Goal: Task Accomplishment & Management: Use online tool/utility

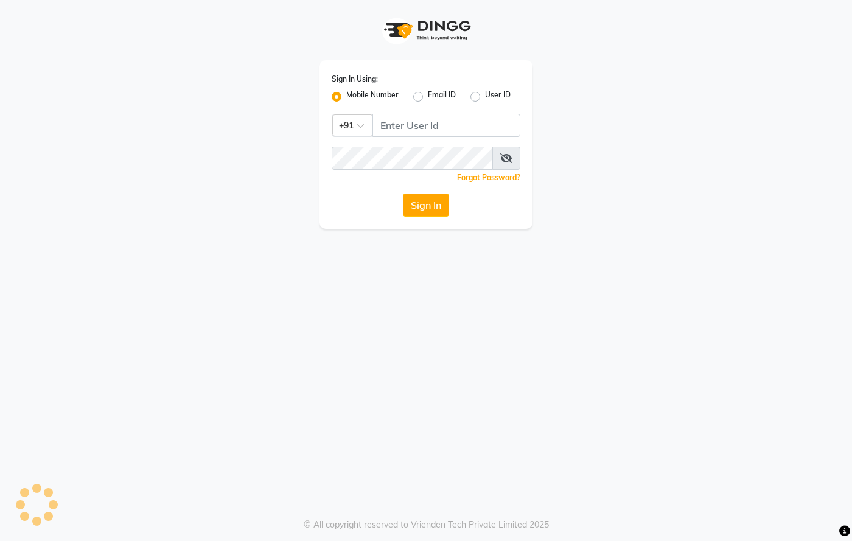
click at [503, 65] on div "Sign In Using: Mobile Number Email ID User ID Country Code × +91 Remember me Fo…" at bounding box center [425, 144] width 213 height 168
click at [446, 126] on input "Username" at bounding box center [446, 125] width 148 height 23
type input "8437870999"
click at [505, 153] on span at bounding box center [506, 158] width 28 height 23
click at [505, 159] on icon at bounding box center [506, 158] width 12 height 10
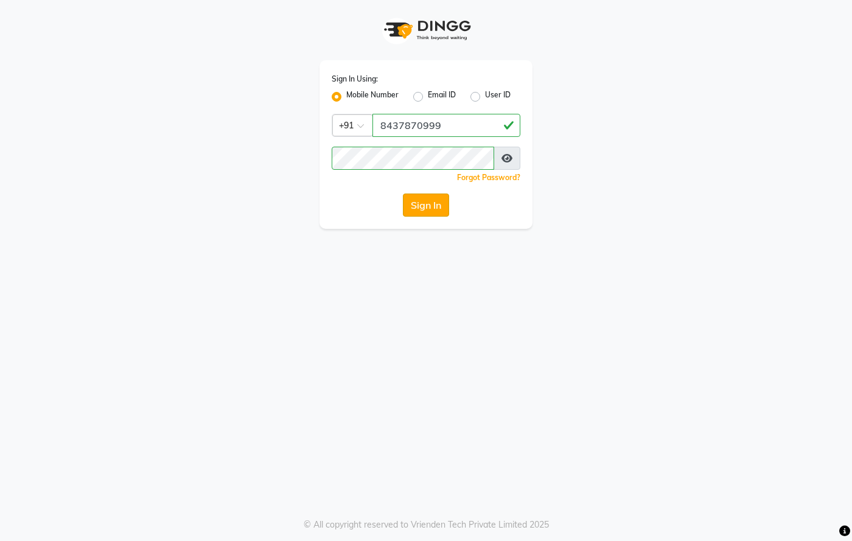
click at [423, 203] on button "Sign In" at bounding box center [426, 204] width 46 height 23
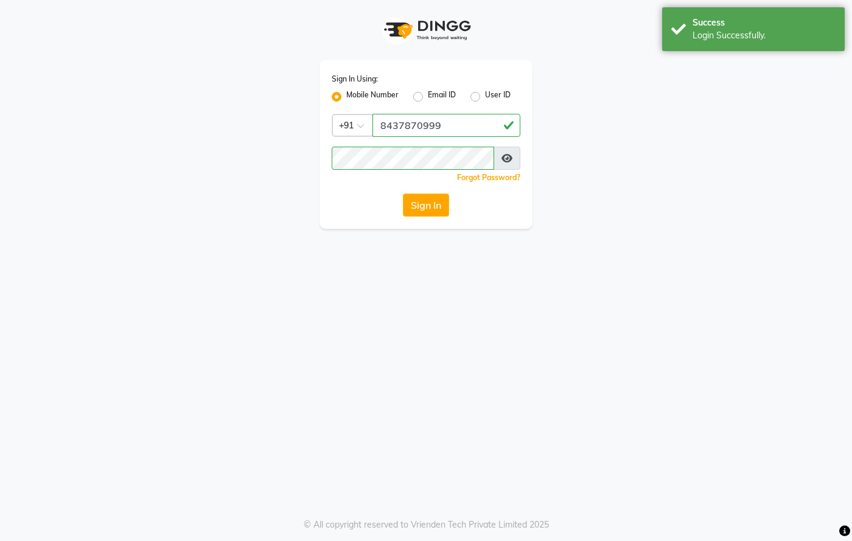
select select "67"
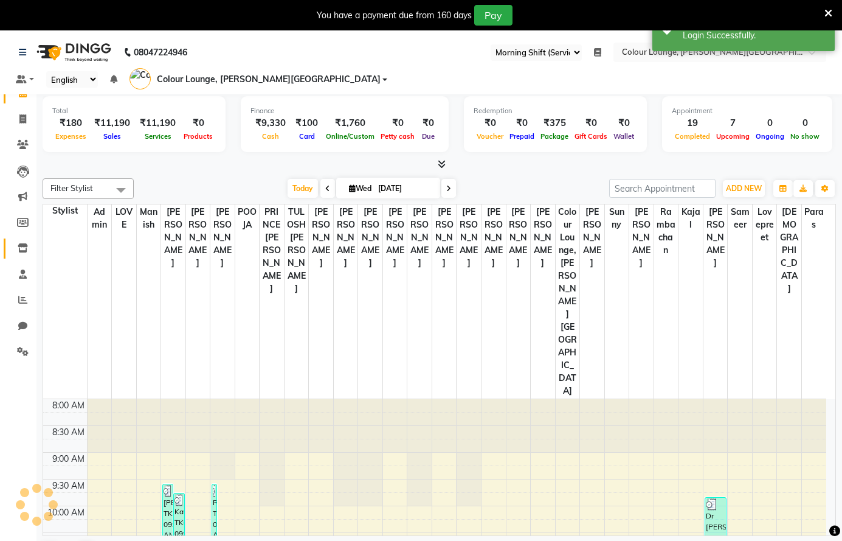
scroll to position [459, 0]
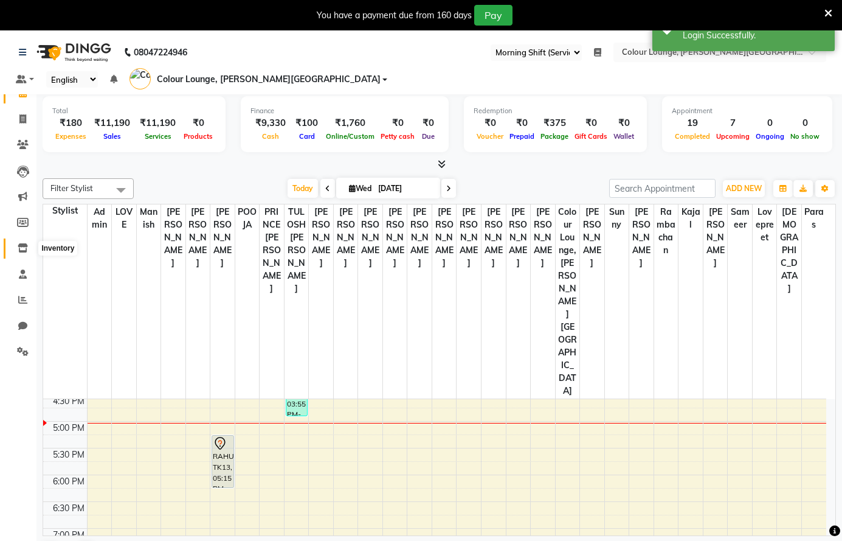
click at [27, 246] on icon at bounding box center [23, 247] width 10 height 9
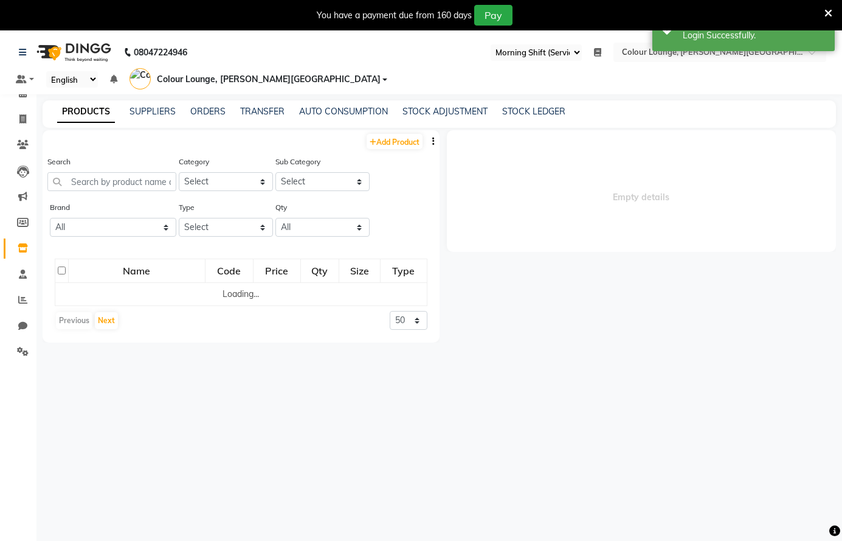
select select
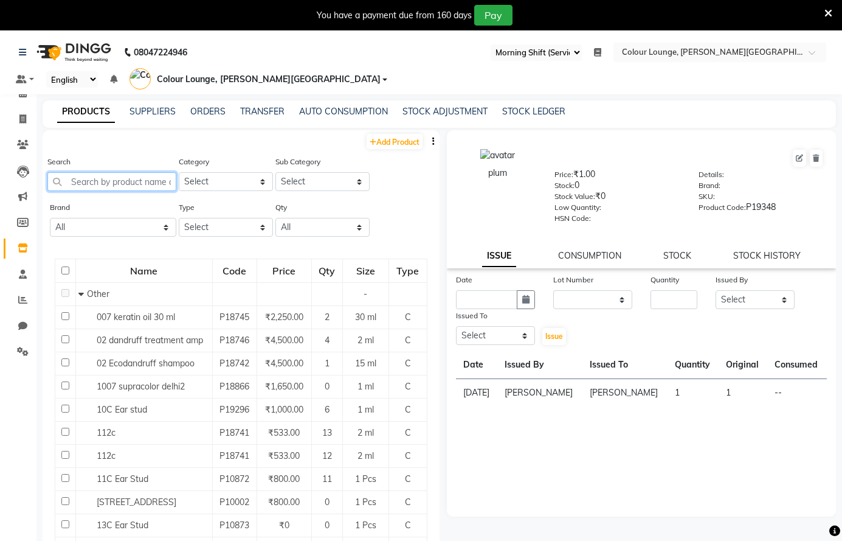
click at [145, 182] on input "text" at bounding box center [111, 181] width 129 height 19
click at [199, 226] on select "Select Both Retail Consumable" at bounding box center [226, 227] width 94 height 19
select select "R"
click at [179, 218] on select "Select Both Retail Consumable" at bounding box center [226, 227] width 94 height 19
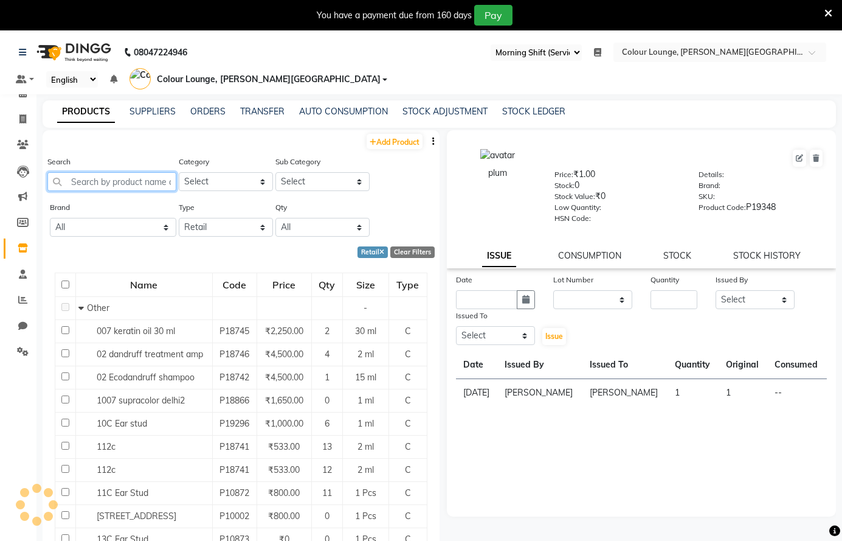
click at [130, 182] on input "text" at bounding box center [111, 181] width 129 height 19
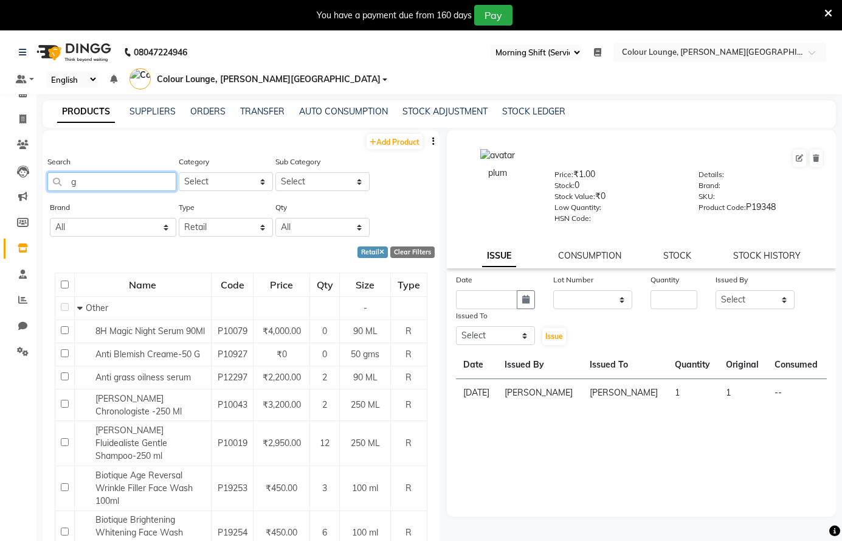
type input "g"
click at [227, 226] on select "Select Both Retail Consumable" at bounding box center [226, 227] width 94 height 19
select select "C"
click at [179, 218] on select "Select Both Retail Consumable" at bounding box center [226, 227] width 94 height 19
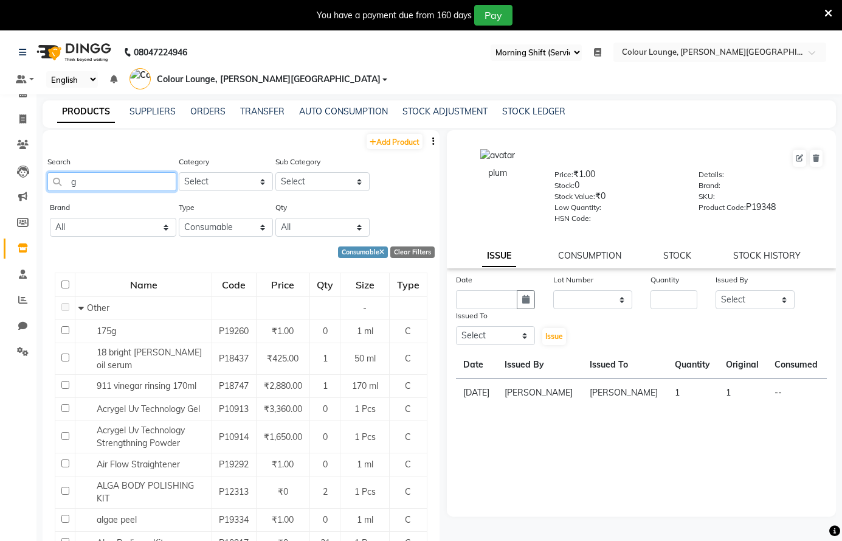
click at [128, 178] on input "g" at bounding box center [111, 181] width 129 height 19
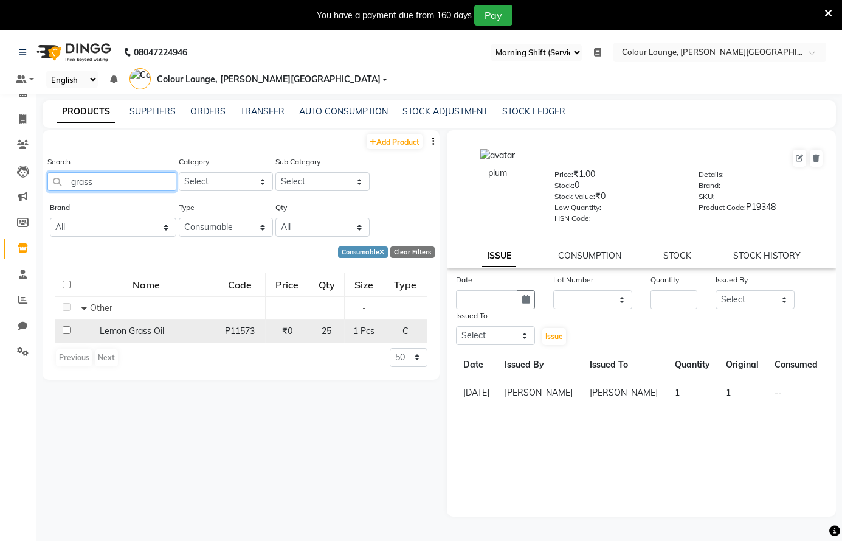
type input "grass"
click at [187, 330] on div "Lemon Grass Oil" at bounding box center [147, 331] width 130 height 13
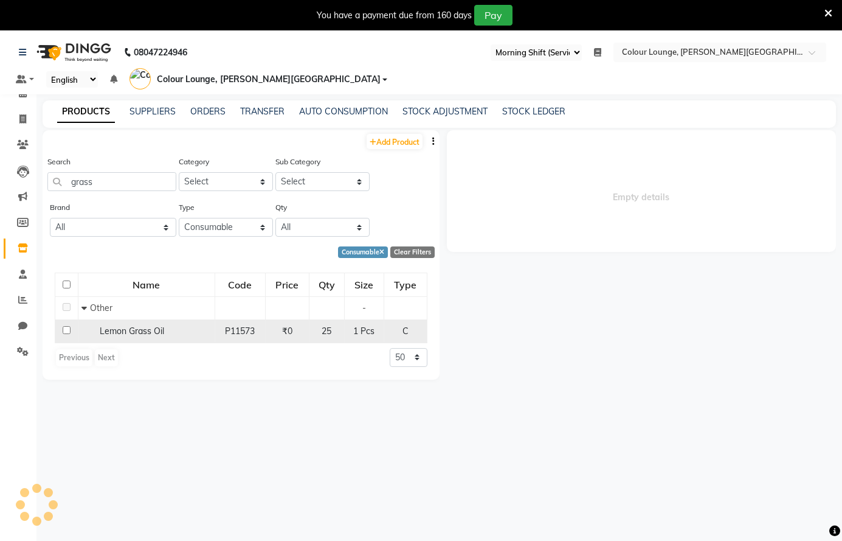
select select
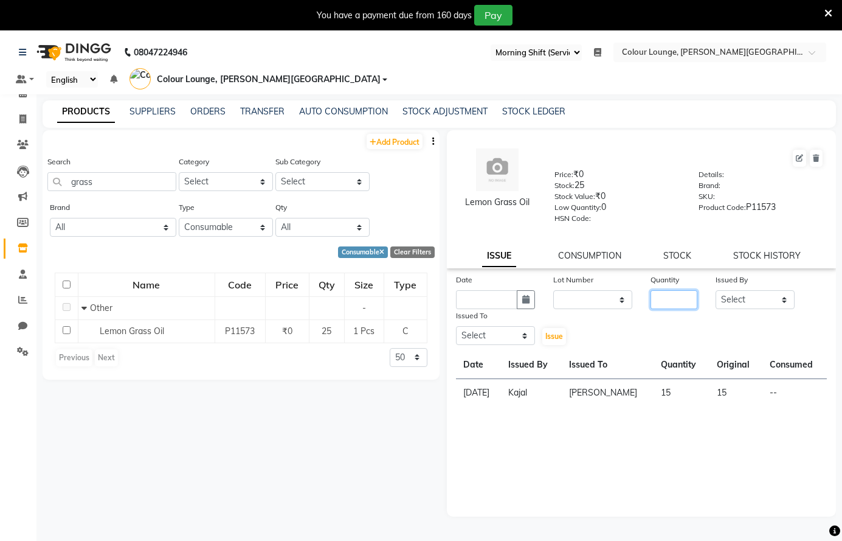
click at [663, 296] on input "number" at bounding box center [674, 299] width 47 height 19
type input "24"
click at [743, 298] on select "Select Admin [PERSON_NAME] [PERSON_NAME] BALBHARTI SHARMA Colour Lounge, [PERSO…" at bounding box center [755, 299] width 79 height 19
select select "70024"
click at [716, 290] on select "Select Admin [PERSON_NAME] [PERSON_NAME] BALBHARTI SHARMA Colour Lounge, [PERSO…" at bounding box center [755, 299] width 79 height 19
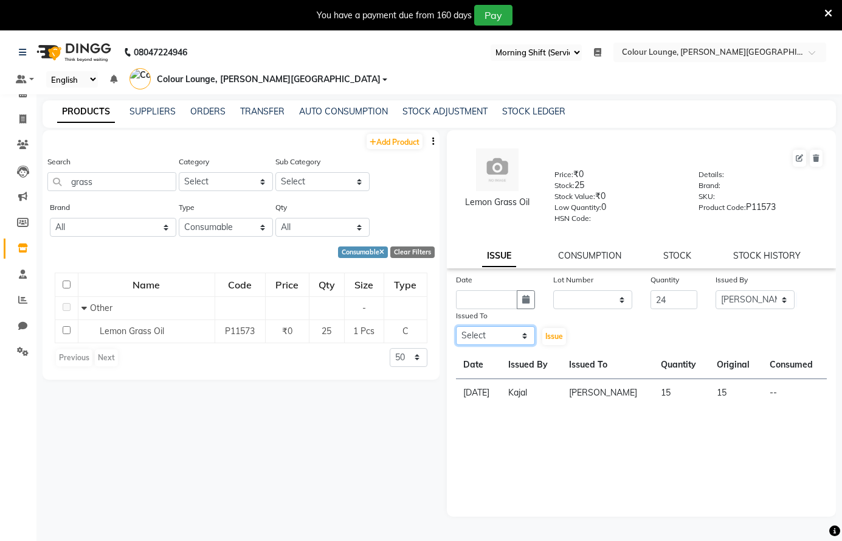
drag, startPoint x: 515, startPoint y: 335, endPoint x: 514, endPoint y: 327, distance: 7.3
click at [515, 335] on select "Select Admin [PERSON_NAME] [PERSON_NAME] BALBHARTI SHARMA Colour Lounge, [PERSO…" at bounding box center [495, 335] width 79 height 19
select select "70009"
click at [456, 326] on select "Select Admin [PERSON_NAME] [PERSON_NAME] BALBHARTI SHARMA Colour Lounge, [PERSO…" at bounding box center [495, 335] width 79 height 19
click at [522, 297] on icon "button" at bounding box center [525, 299] width 7 height 9
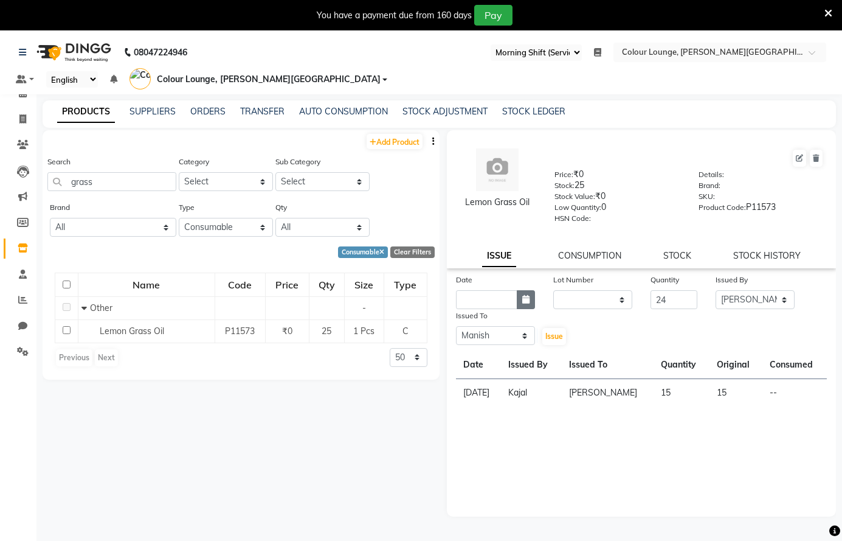
select select "9"
select select "2025"
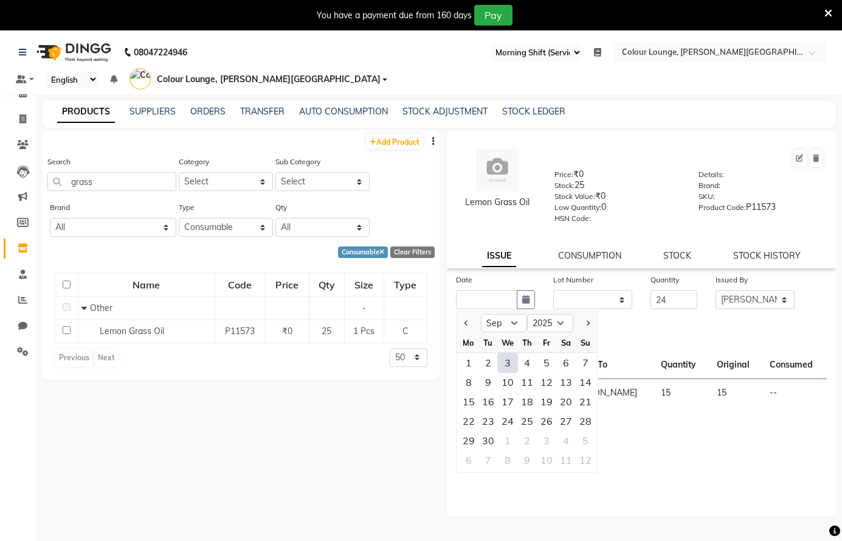
click at [512, 360] on div "3" at bounding box center [507, 362] width 19 height 19
type input "[DATE]"
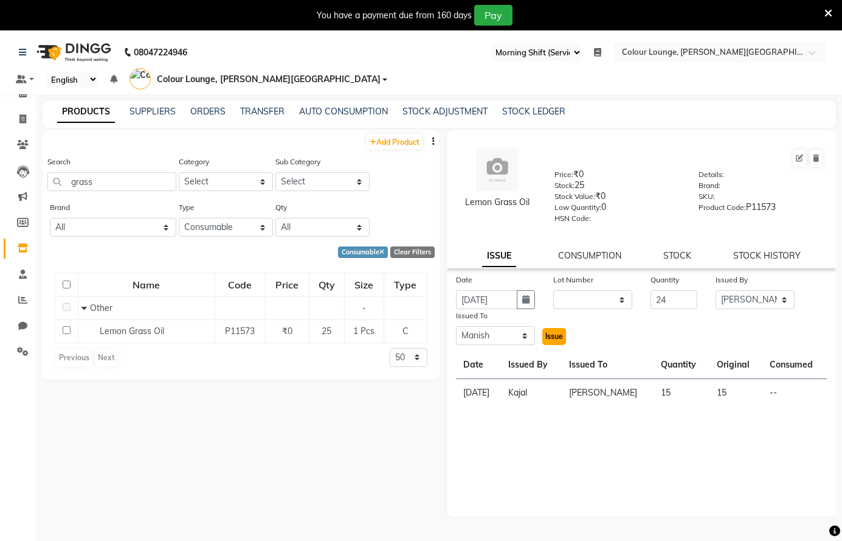
click at [551, 341] on button "Issue" at bounding box center [555, 336] width 24 height 17
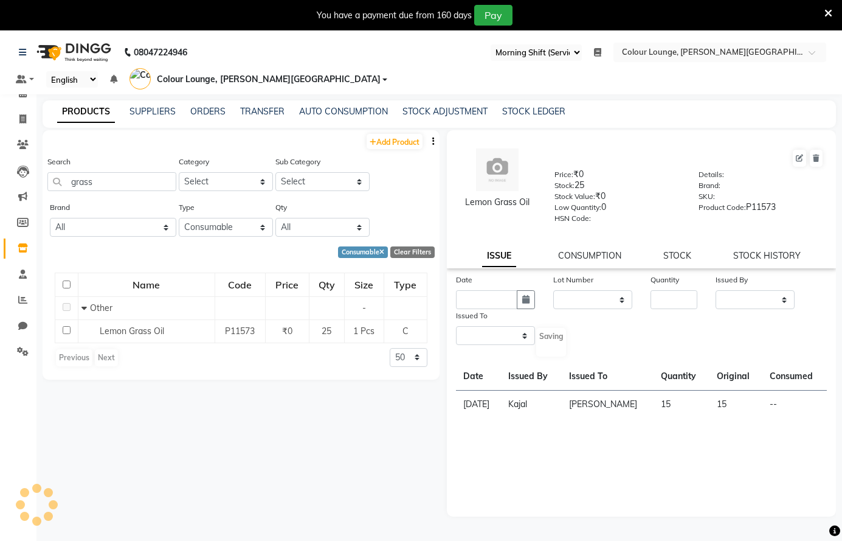
select select
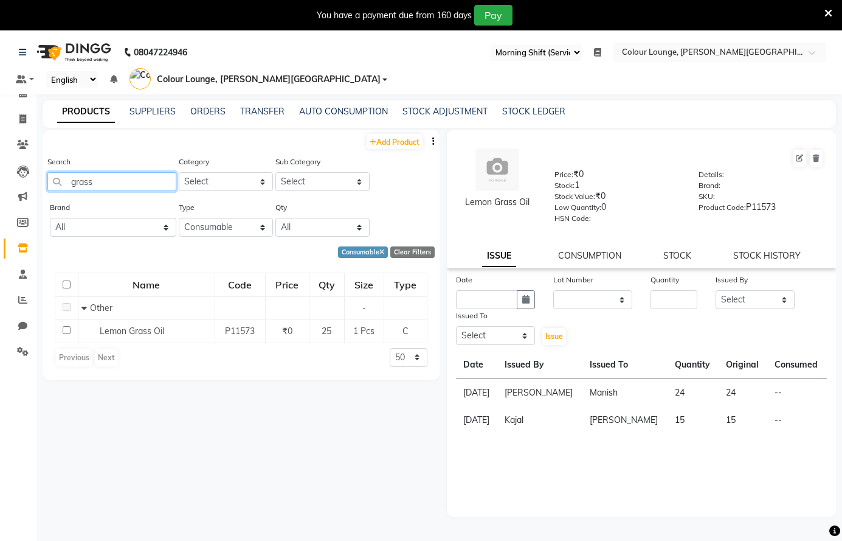
click at [155, 179] on input "grass" at bounding box center [111, 181] width 129 height 19
type input "g"
type input "odo"
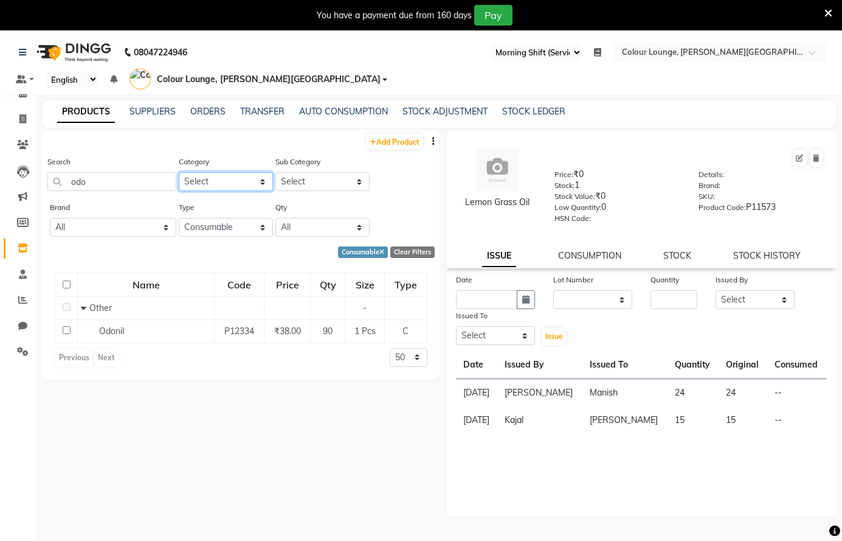
click at [217, 172] on select "Select Hair Skin Makeup Personal Care Appliances [PERSON_NAME] Waxing Disposabl…" at bounding box center [226, 181] width 94 height 19
click at [327, 422] on div "Add Product Search odo Category Select Hair Skin Makeup Personal Care Appliance…" at bounding box center [241, 345] width 397 height 431
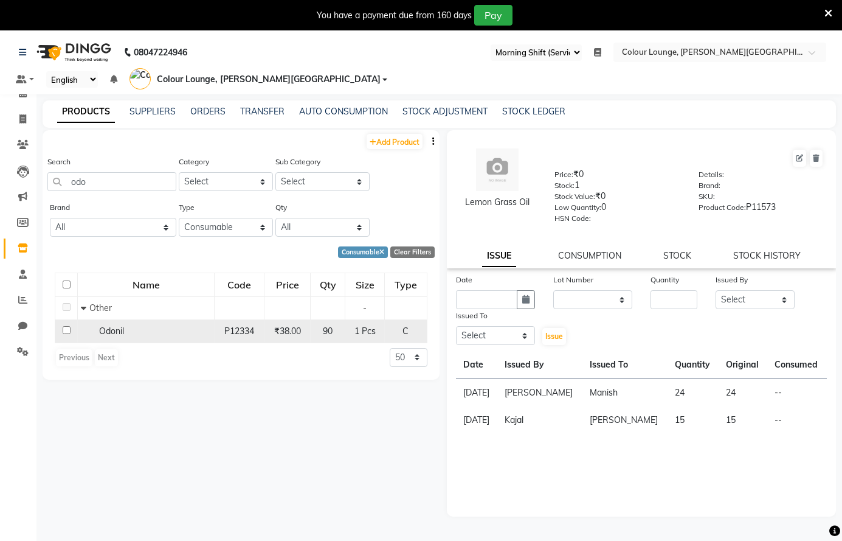
click at [163, 329] on div "Odonil" at bounding box center [146, 331] width 130 height 13
select select
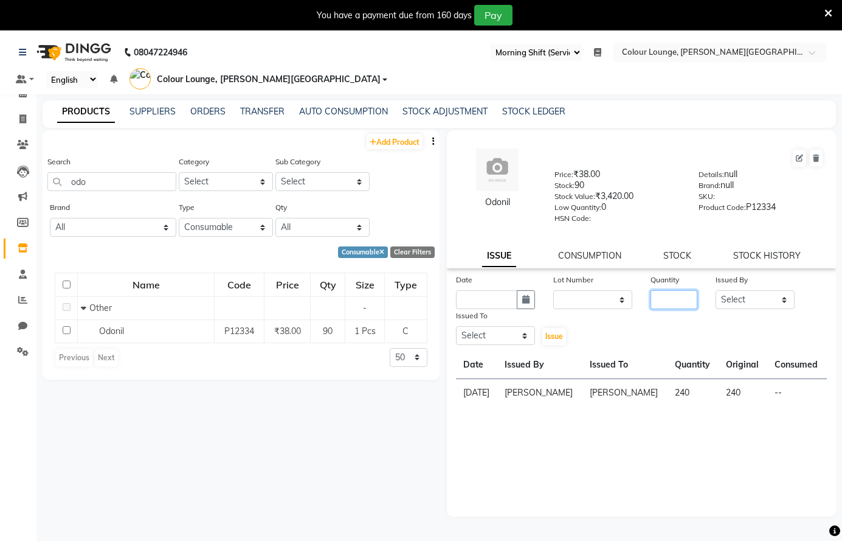
click at [679, 297] on input "number" at bounding box center [674, 299] width 47 height 19
type input "90"
drag, startPoint x: 751, startPoint y: 288, endPoint x: 748, endPoint y: 294, distance: 7.6
click at [751, 289] on div "Issued By" at bounding box center [755, 281] width 79 height 17
click at [748, 301] on select "Select Admin [PERSON_NAME] [PERSON_NAME] BALBHARTI SHARMA Colour Lounge, [PERSO…" at bounding box center [755, 299] width 79 height 19
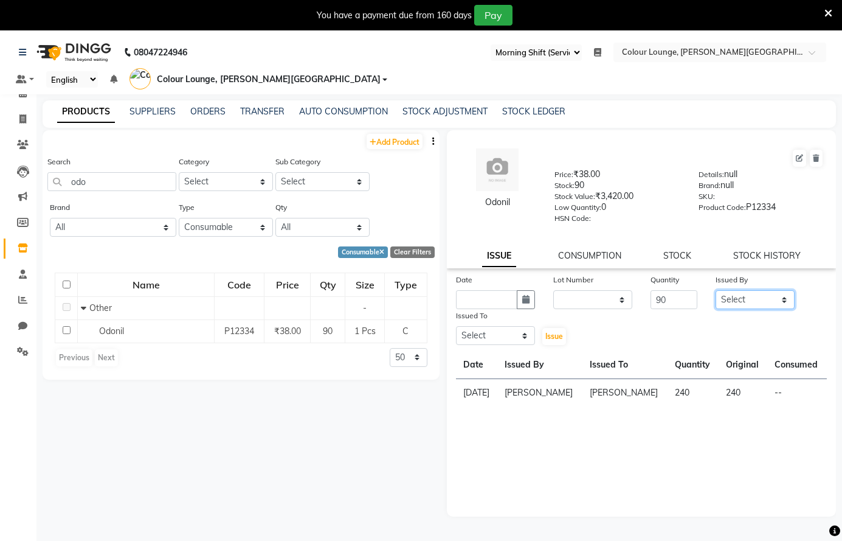
select select "70009"
click at [716, 290] on select "Select Admin [PERSON_NAME] [PERSON_NAME] BALBHARTI SHARMA Colour Lounge, [PERSO…" at bounding box center [755, 299] width 79 height 19
drag, startPoint x: 487, startPoint y: 348, endPoint x: 498, endPoint y: 330, distance: 21.6
click at [496, 332] on div "Date Lot Number None Quantity 90 Issued By Select Admin [PERSON_NAME] [PERSON_N…" at bounding box center [642, 339] width 390 height 133
drag, startPoint x: 500, startPoint y: 332, endPoint x: 507, endPoint y: 317, distance: 16.1
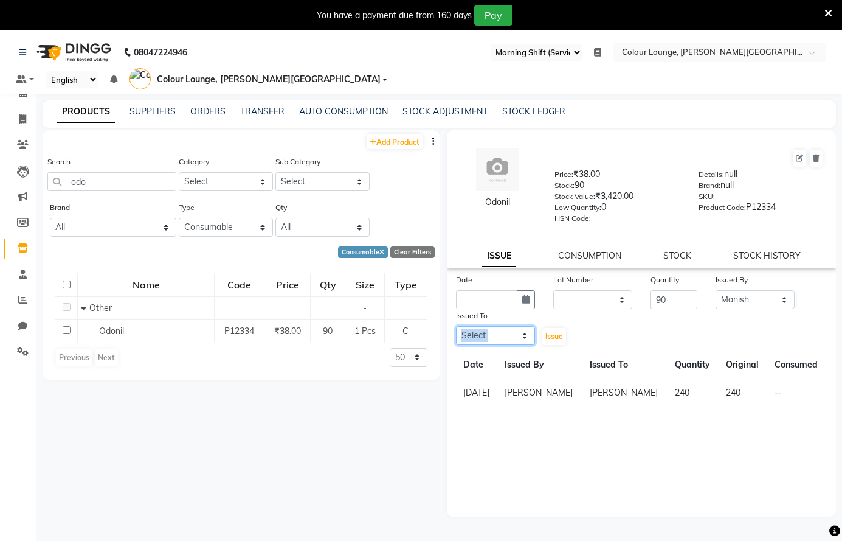
click at [507, 317] on div "Issued To Select Admin [PERSON_NAME] [PERSON_NAME] SHARMA Colour Lounge, [PERSO…" at bounding box center [495, 327] width 97 height 37
select select "70026"
click at [456, 326] on select "Select Admin [PERSON_NAME] [PERSON_NAME] BALBHARTI SHARMA Colour Lounge, [PERSO…" at bounding box center [495, 335] width 79 height 19
click at [524, 302] on icon "button" at bounding box center [525, 299] width 7 height 9
select select "9"
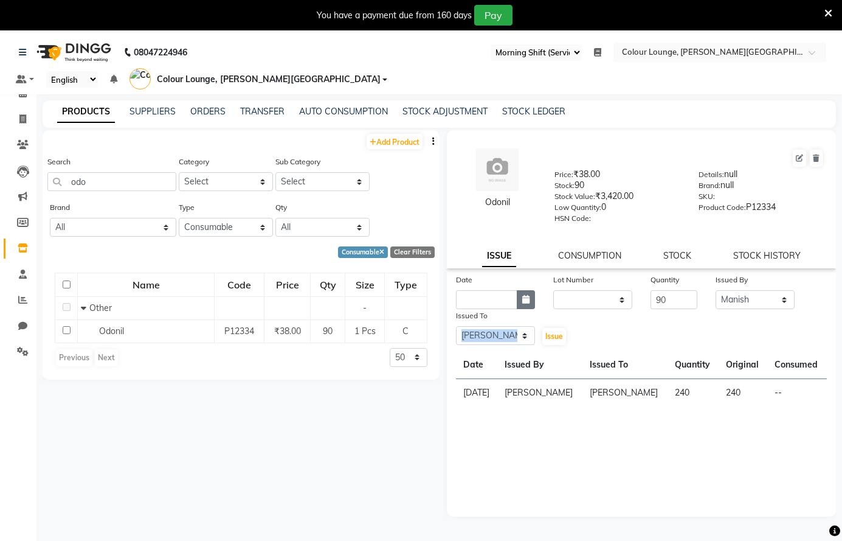
select select "2025"
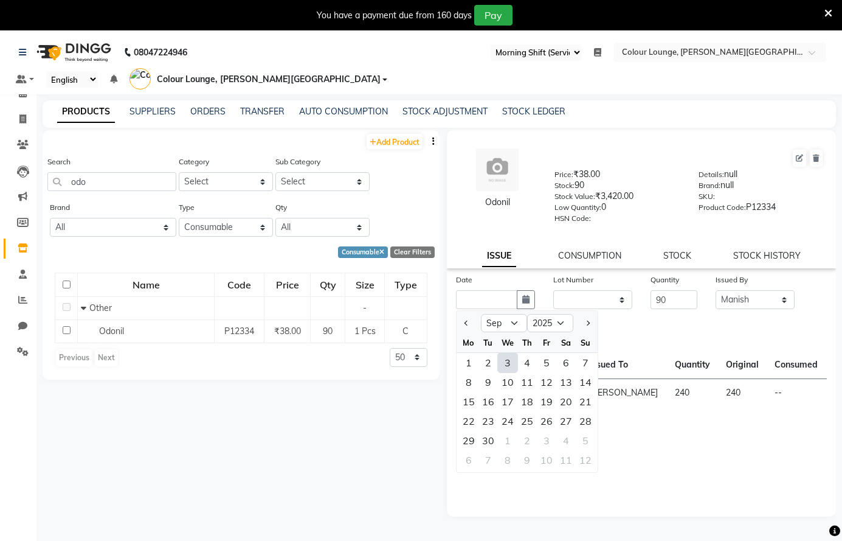
click at [504, 364] on div "3" at bounding box center [507, 362] width 19 height 19
type input "[DATE]"
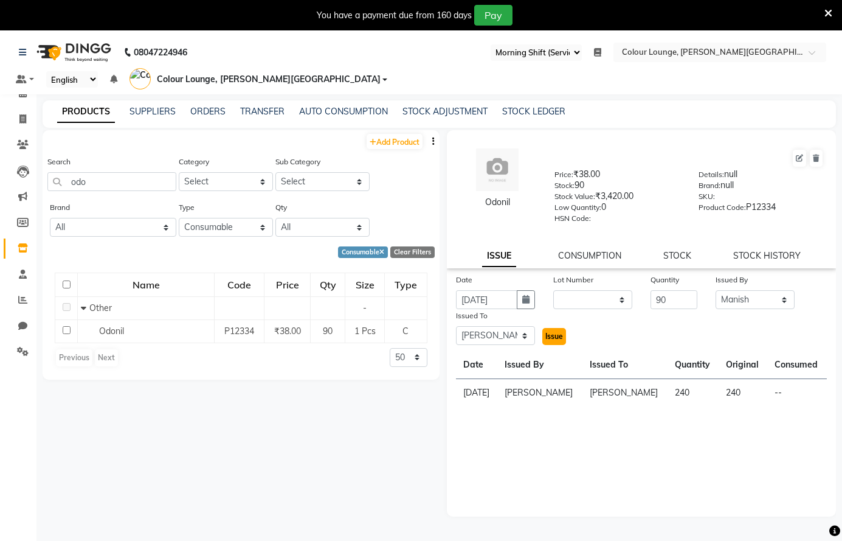
click at [550, 330] on button "Issue" at bounding box center [555, 336] width 24 height 17
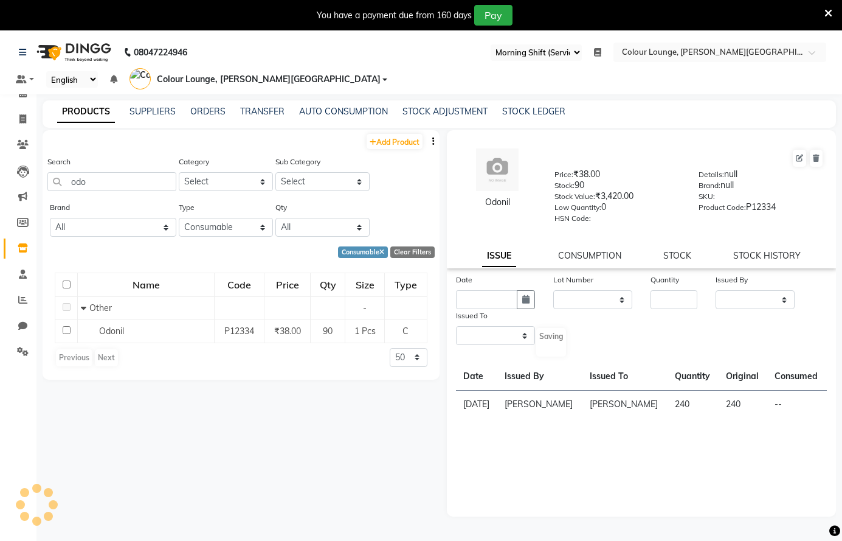
select select
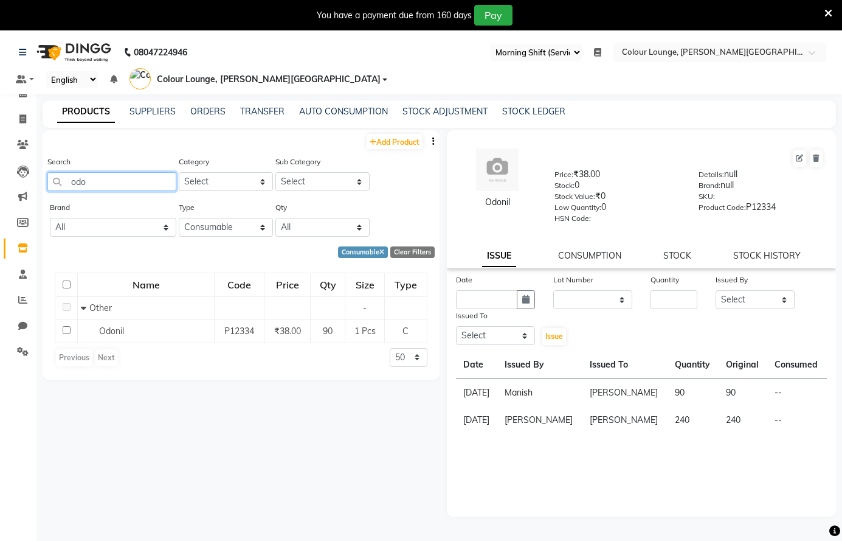
drag, startPoint x: 121, startPoint y: 226, endPoint x: 137, endPoint y: 180, distance: 48.9
click at [137, 188] on input "odo" at bounding box center [111, 181] width 129 height 19
